Goal: Task Accomplishment & Management: Manage account settings

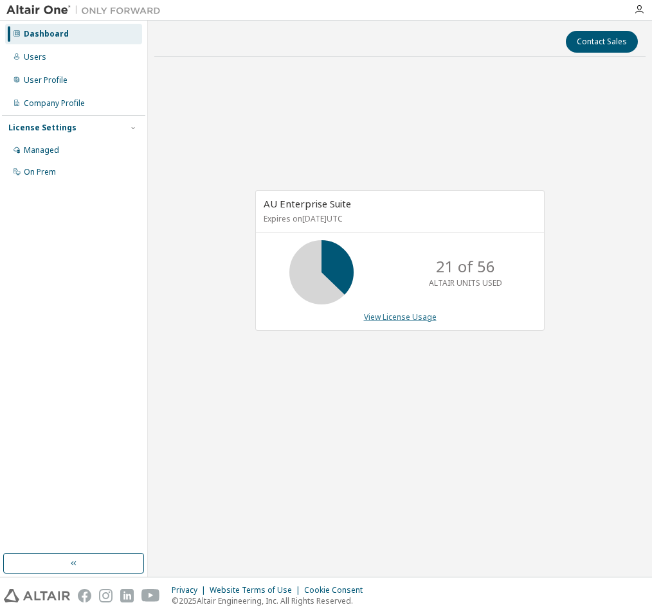
click at [411, 321] on link "View License Usage" at bounding box center [400, 317] width 73 height 11
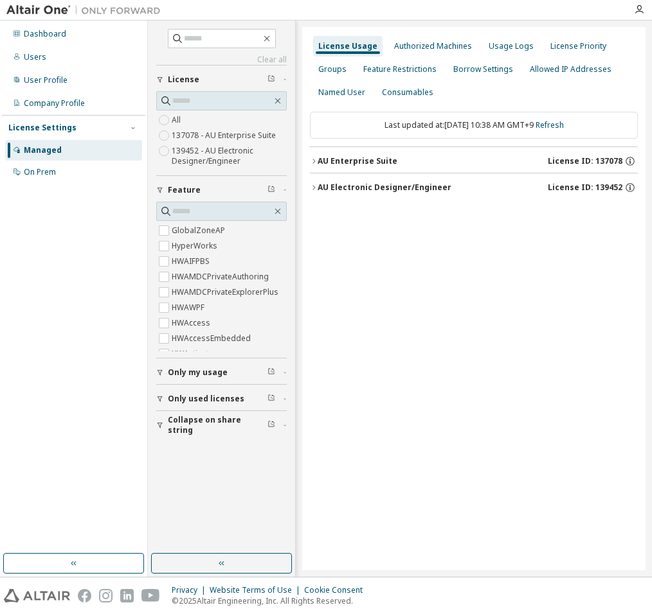
click at [316, 161] on icon "button" at bounding box center [314, 161] width 8 height 8
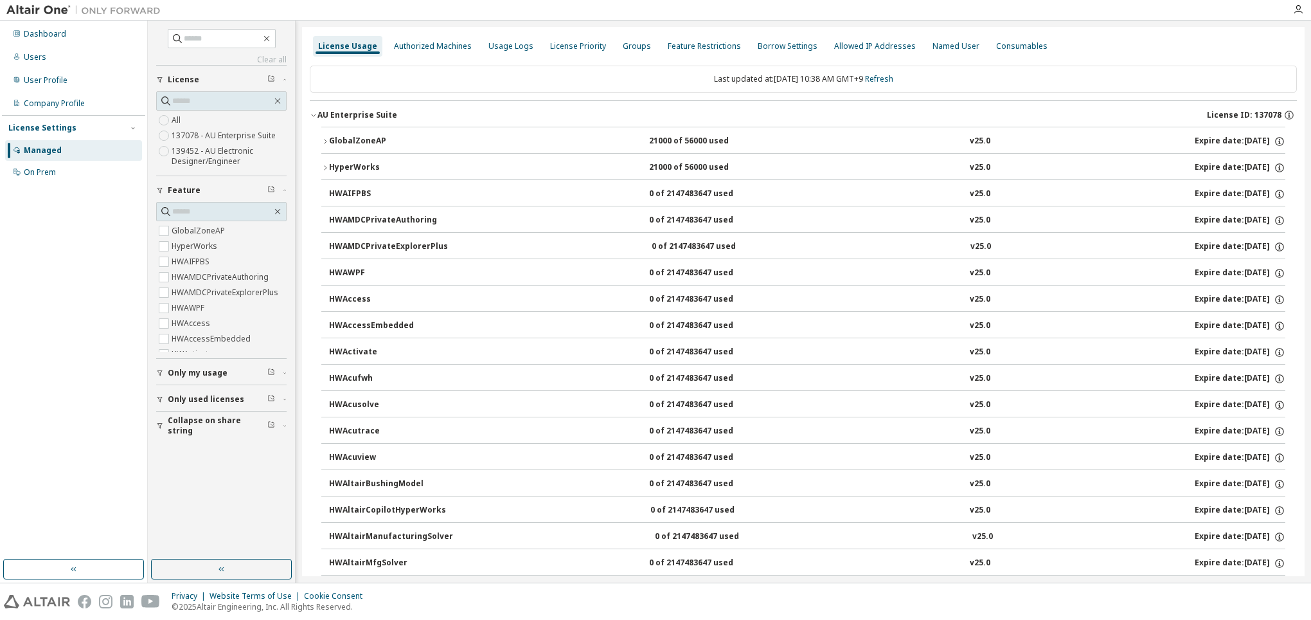
click at [326, 141] on icon "button" at bounding box center [325, 142] width 8 height 8
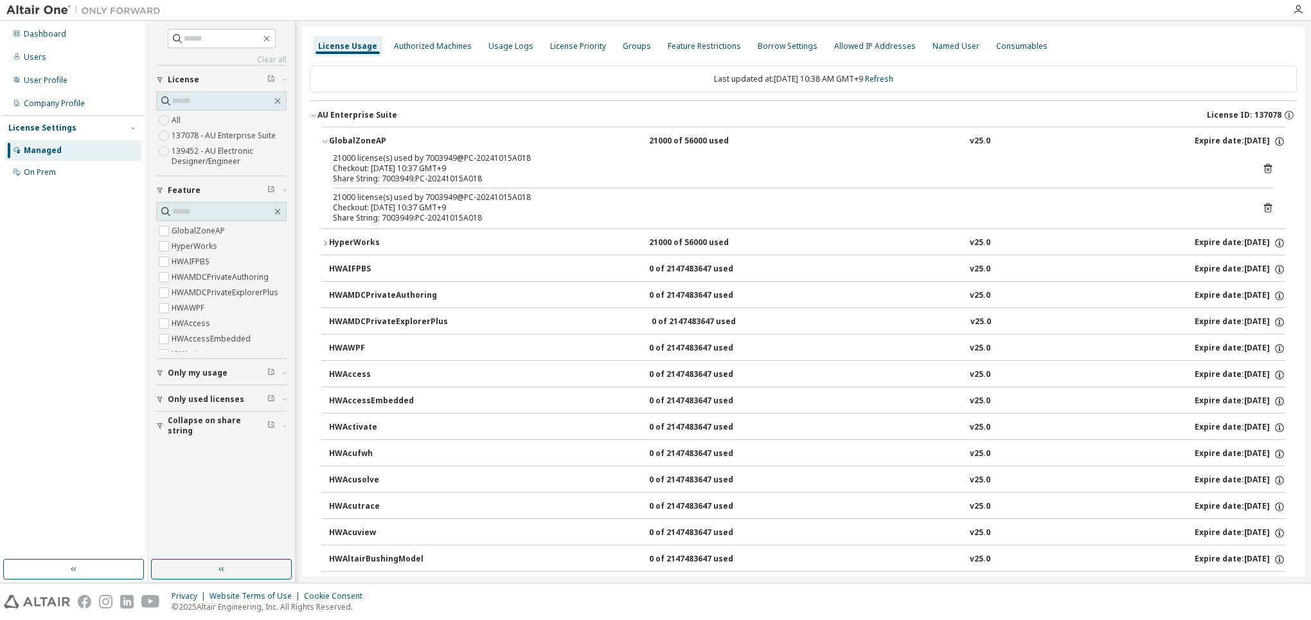
click at [337, 242] on div "HyperWorks" at bounding box center [387, 243] width 116 height 12
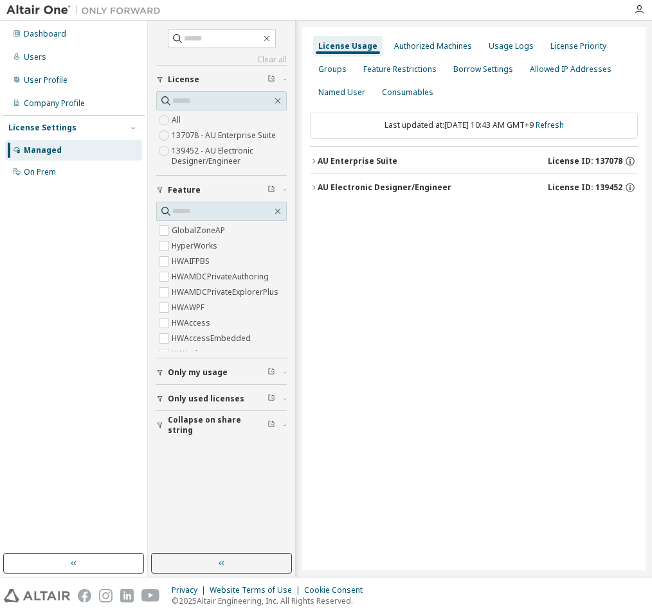
click at [327, 158] on div "AU Enterprise Suite" at bounding box center [357, 161] width 80 height 10
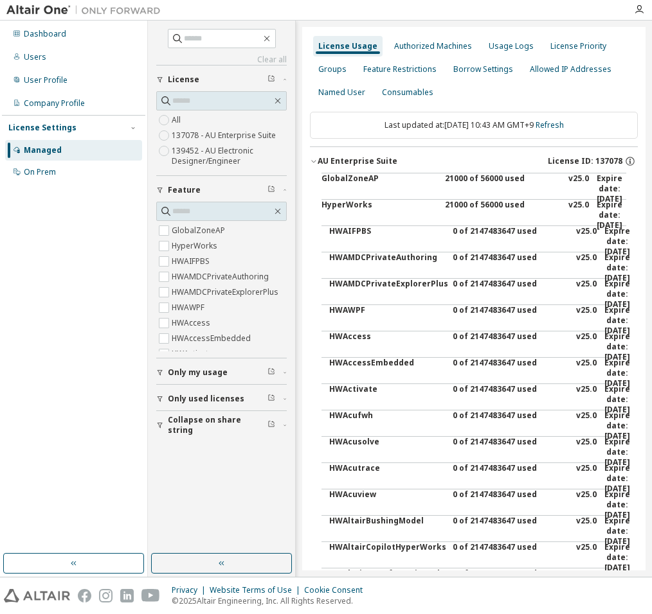
click at [327, 158] on div "AU Enterprise Suite" at bounding box center [357, 161] width 80 height 10
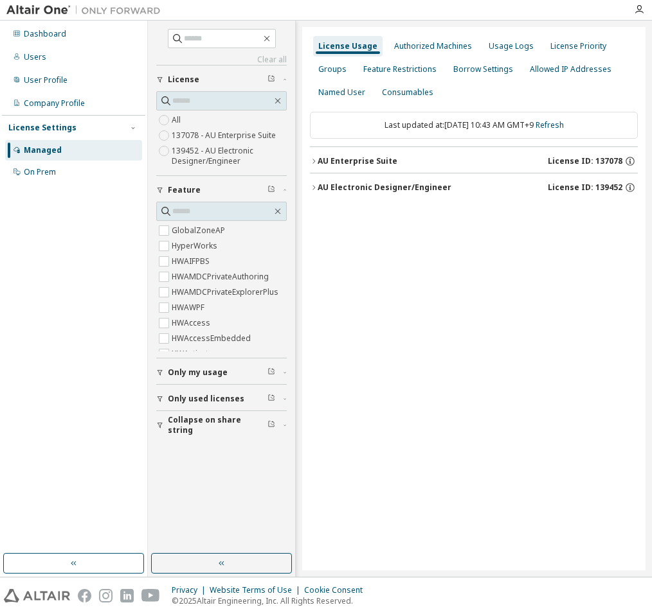
click at [514, 301] on div "License Usage Authorized Machines Usage Logs License Priority Groups Feature Re…" at bounding box center [473, 299] width 343 height 544
click at [314, 155] on button "AU Enterprise Suite License ID: 137078" at bounding box center [474, 161] width 328 height 28
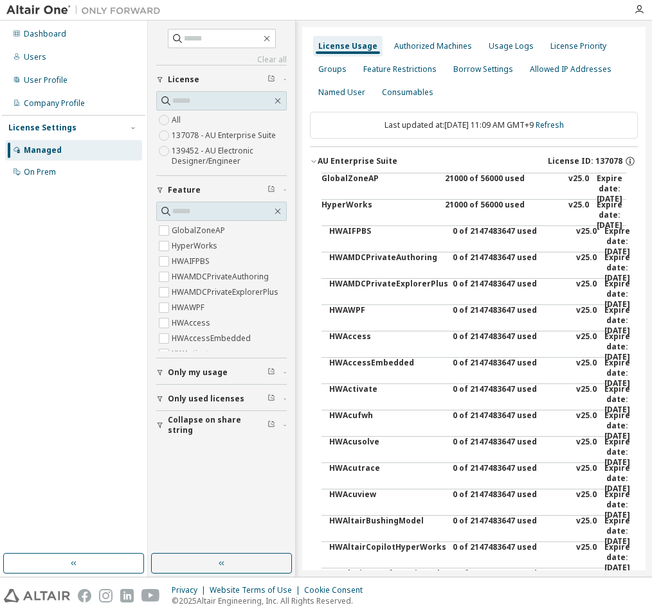
click at [359, 180] on div "GlobalZoneAP" at bounding box center [379, 189] width 116 height 31
